Goal: Find specific fact: Find specific fact

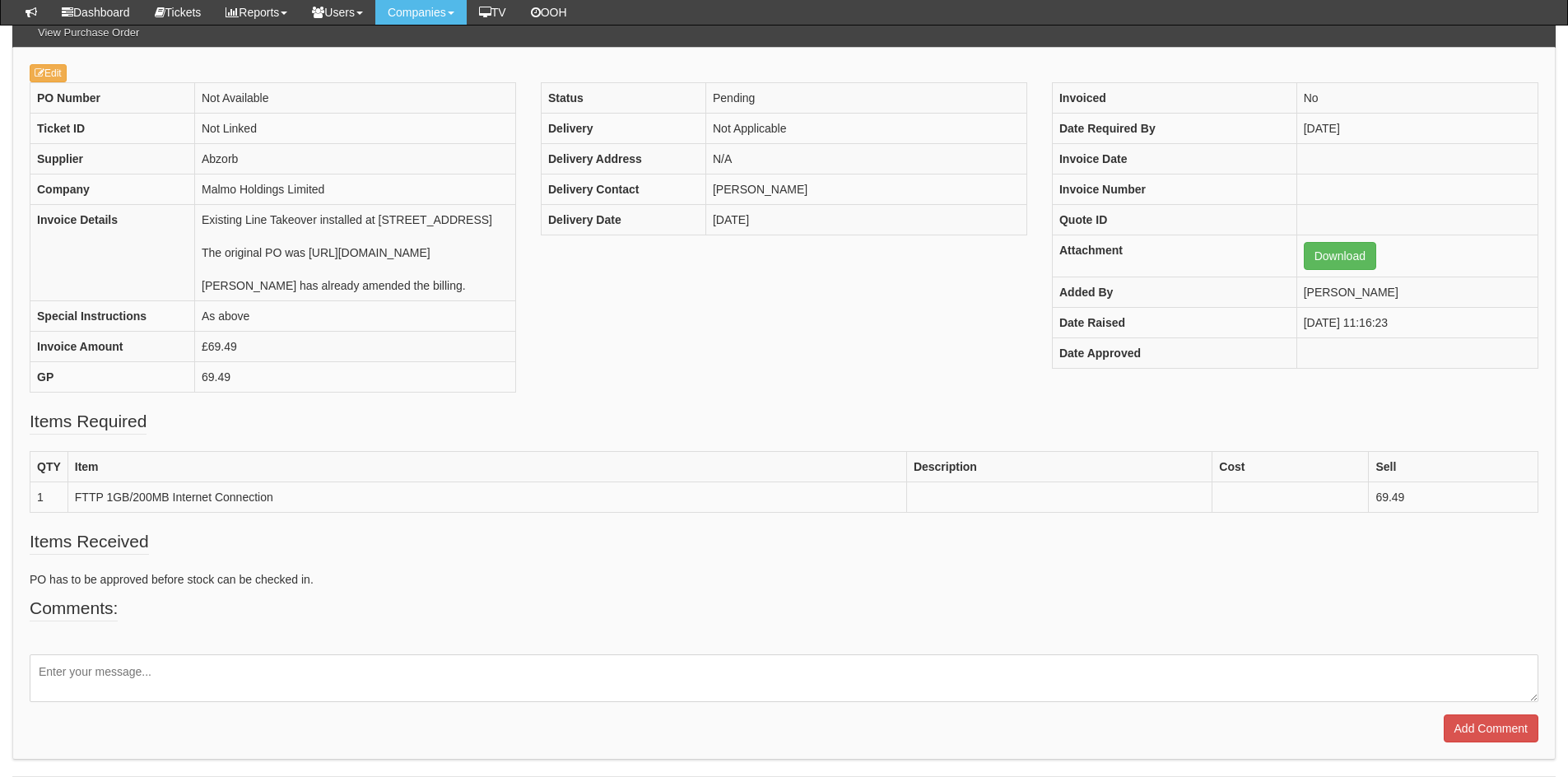
scroll to position [167, 0]
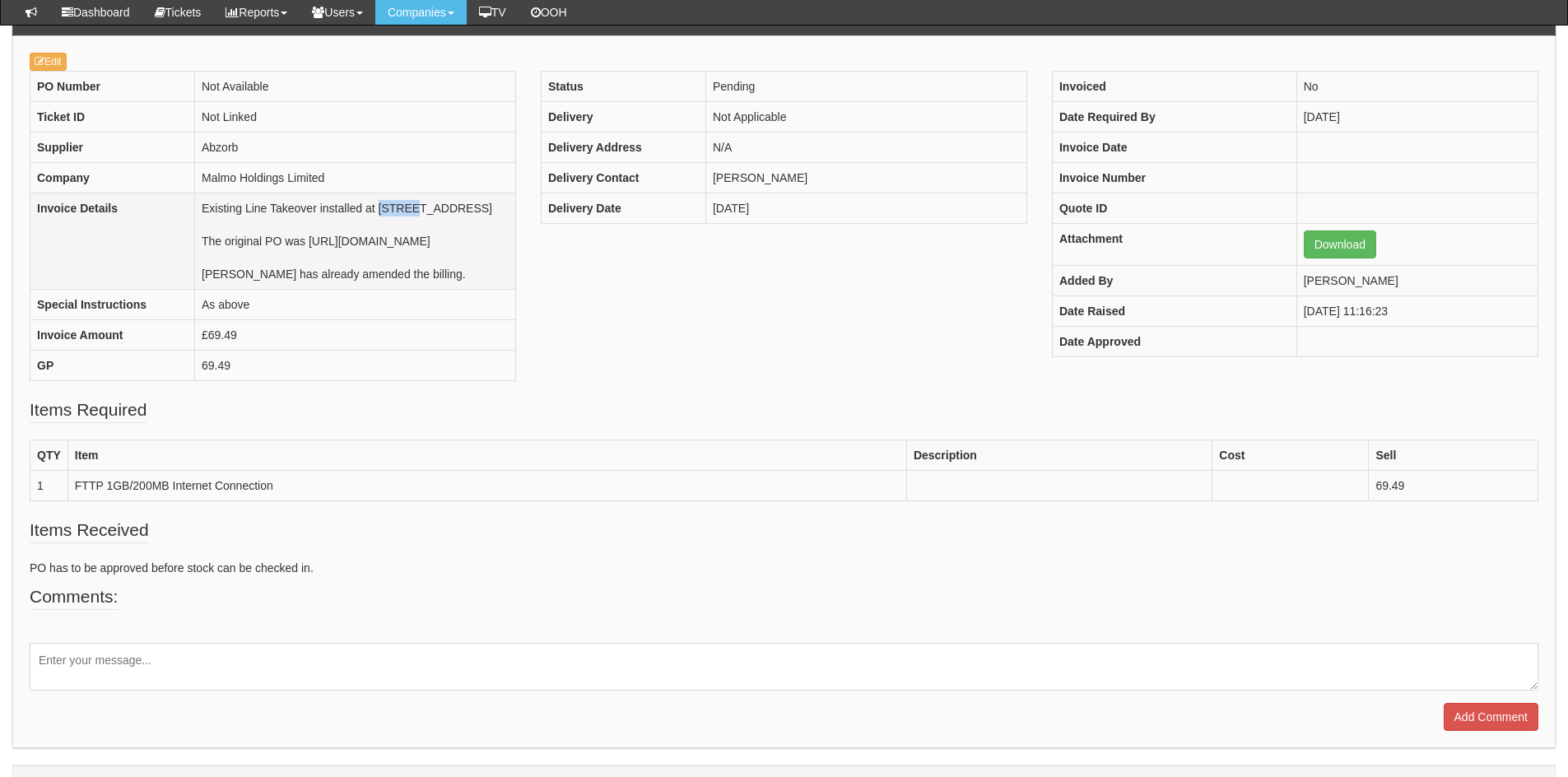
drag, startPoint x: 332, startPoint y: 226, endPoint x: 305, endPoint y: 208, distance: 32.4
click at [305, 208] on td "Existing Line Takeover installed at [STREET_ADDRESS] The original PO was [URL][…" at bounding box center [355, 241] width 321 height 96
drag, startPoint x: 324, startPoint y: 222, endPoint x: 305, endPoint y: 209, distance: 23.0
click at [305, 209] on td "Existing Line Takeover installed at Unit 1, Links Commerce Park, Factory Road, …" at bounding box center [355, 241] width 321 height 96
copy td "Unit 1, Links Commerce Park, Factory Road, Sandycroft, Flintshire, CH5 2QJ"
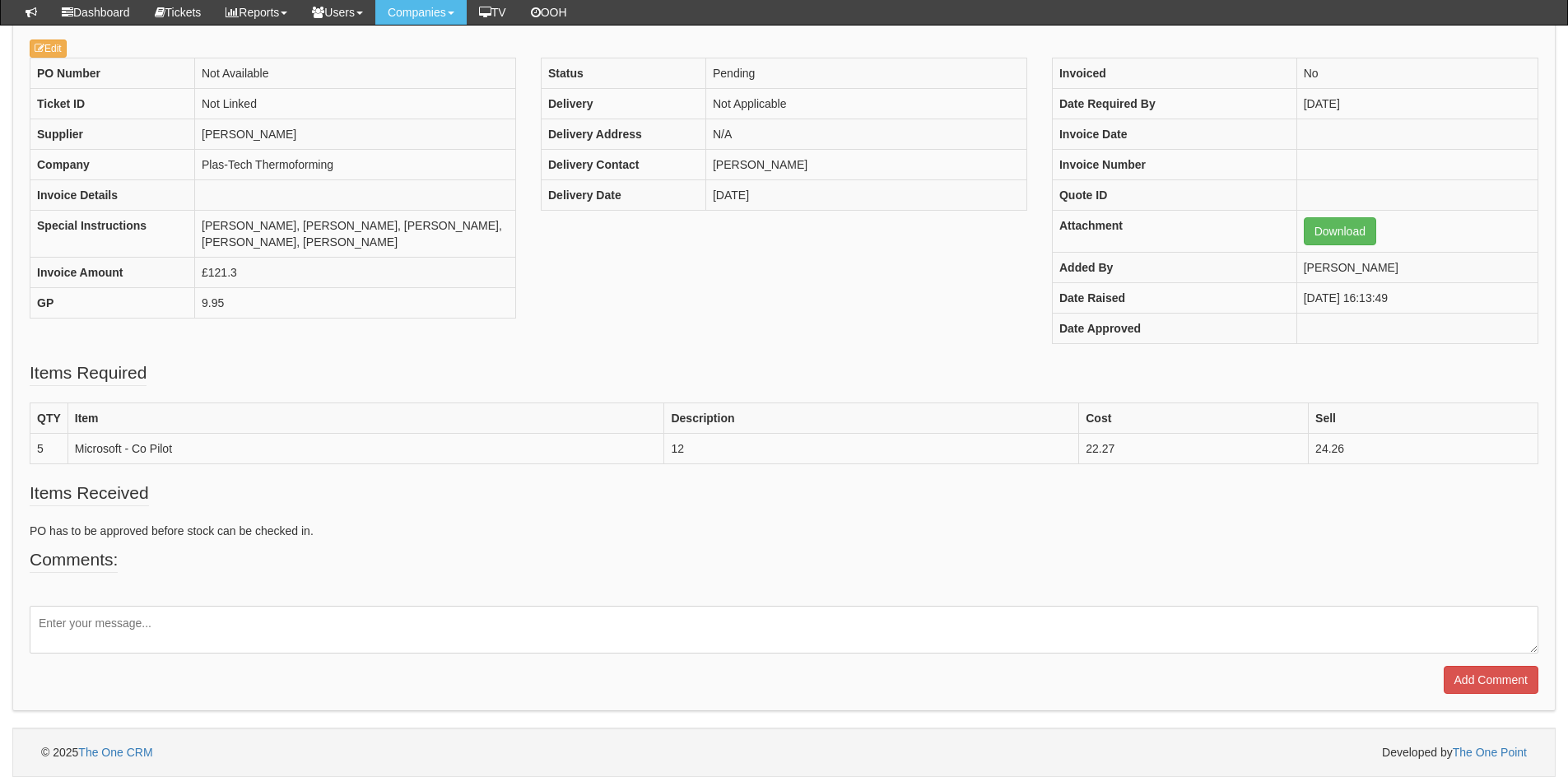
scroll to position [180, 0]
